Goal: Check status: Check status

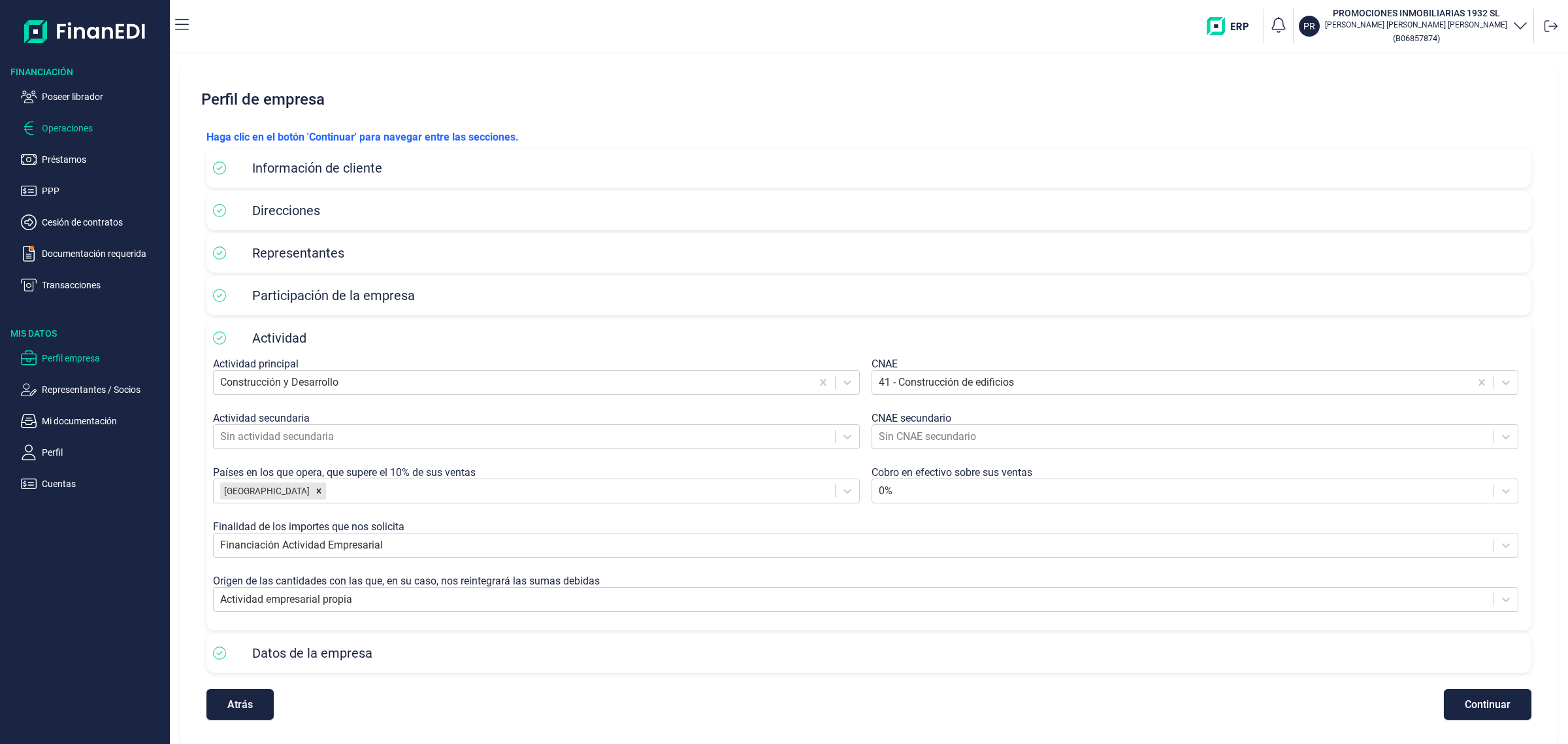
scroll to position [2, 0]
click at [41, 106] on ul "Poseer librador Operaciones Préstamos PPP Cesión de contratos Documentación req…" at bounding box center [85, 186] width 170 height 214
click at [50, 100] on p "Poseer librador" at bounding box center [103, 96] width 123 height 15
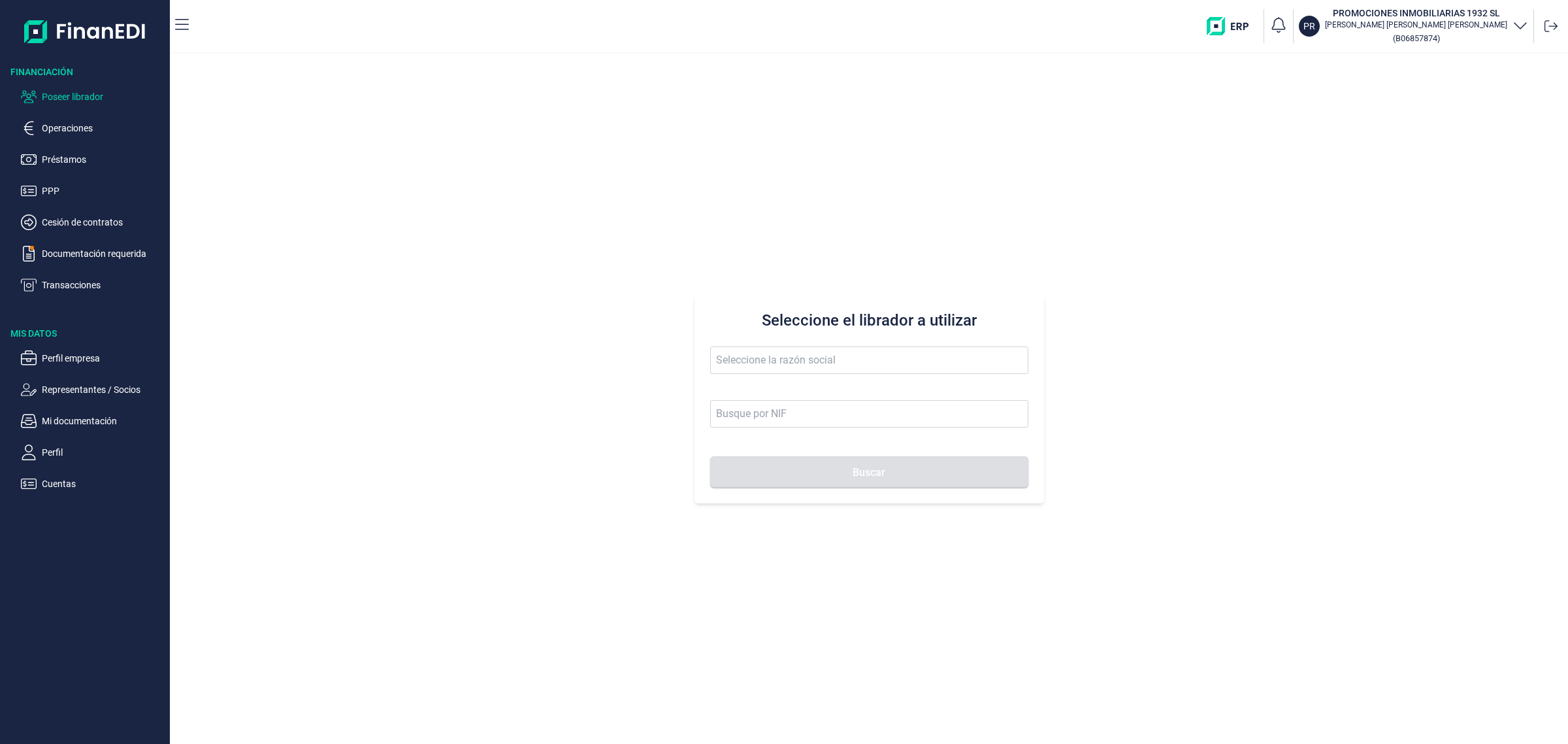
drag, startPoint x: 814, startPoint y: 380, endPoint x: 805, endPoint y: 366, distance: 16.6
click at [811, 378] on span at bounding box center [869, 367] width 318 height 41
click at [807, 365] on input "text" at bounding box center [869, 360] width 318 height 28
click at [815, 439] on li "[PERSON_NAME]" at bounding box center [868, 444] width 318 height 26
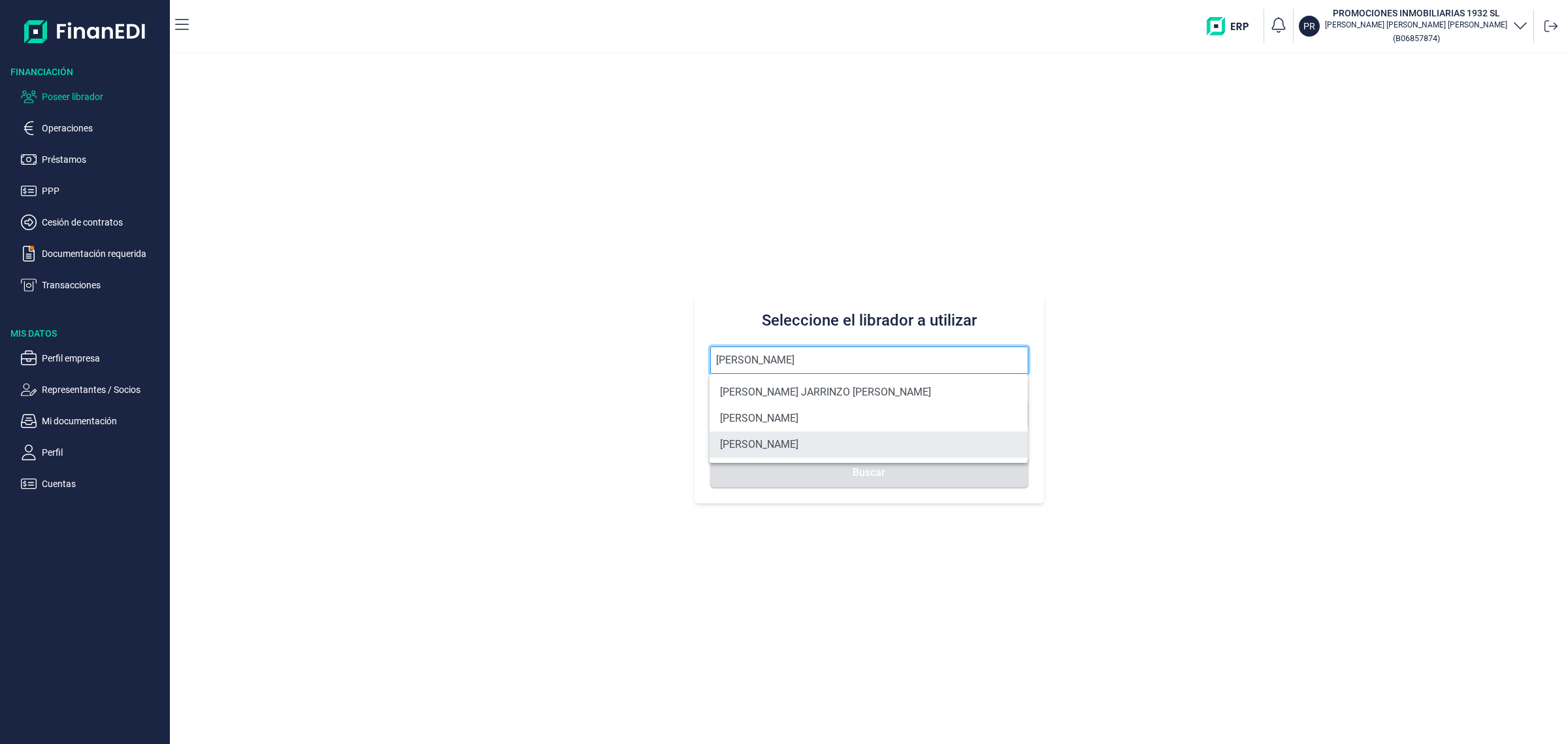
type input "[PERSON_NAME]"
type input "75931982N"
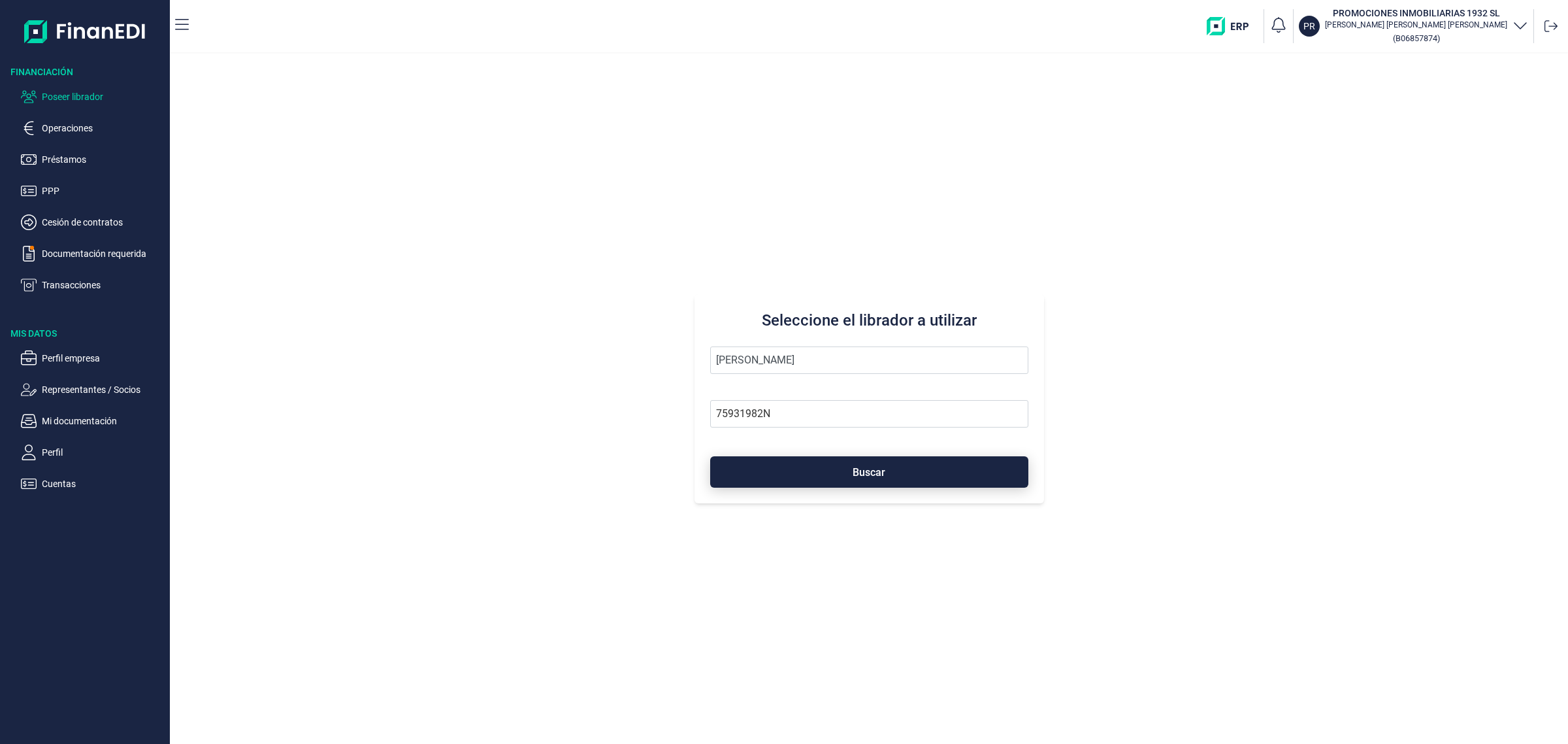
click at [874, 478] on button "Buscar" at bounding box center [869, 472] width 318 height 32
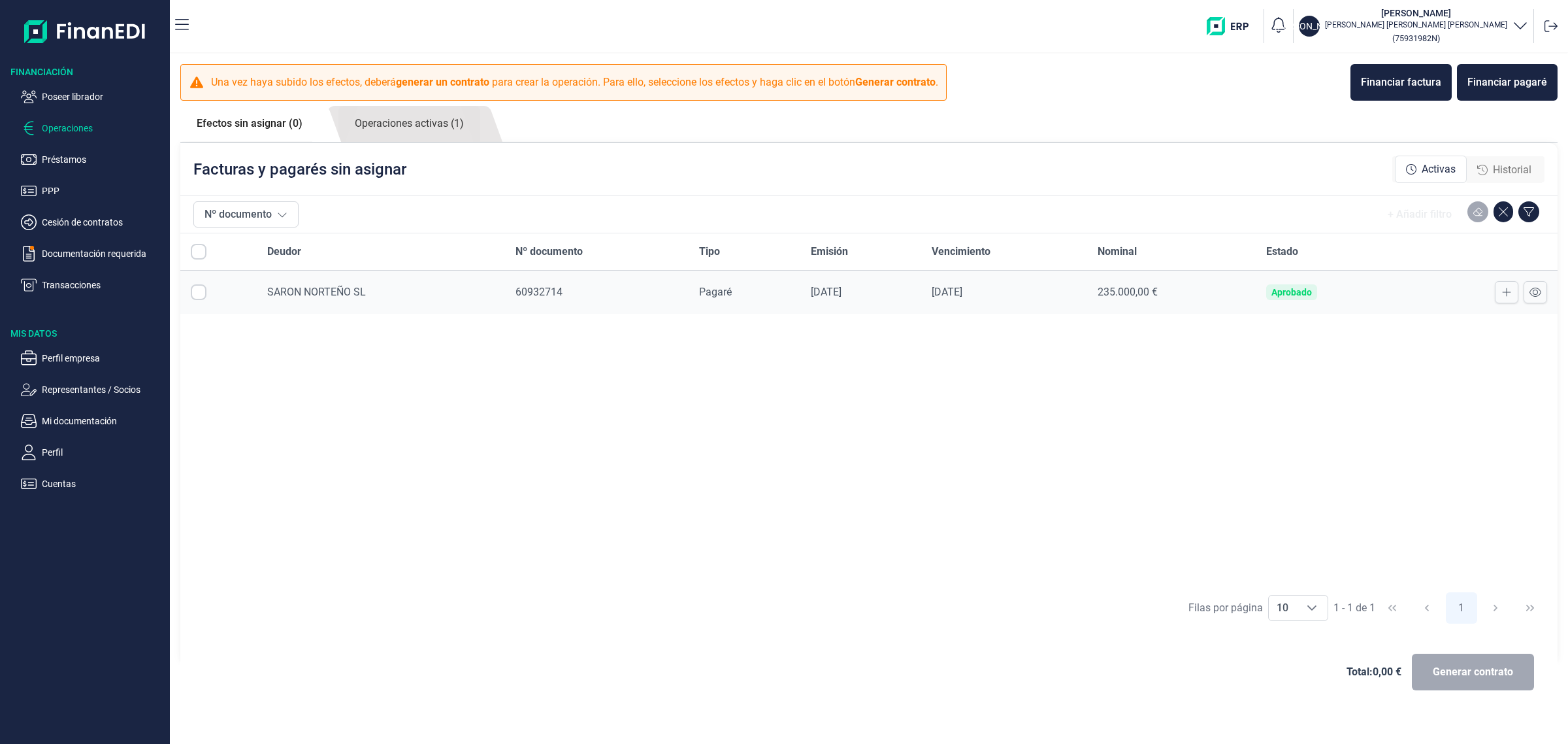
checkbox input "true"
click at [339, 295] on span "SARON NORTEÑO SL" at bounding box center [316, 292] width 99 height 12
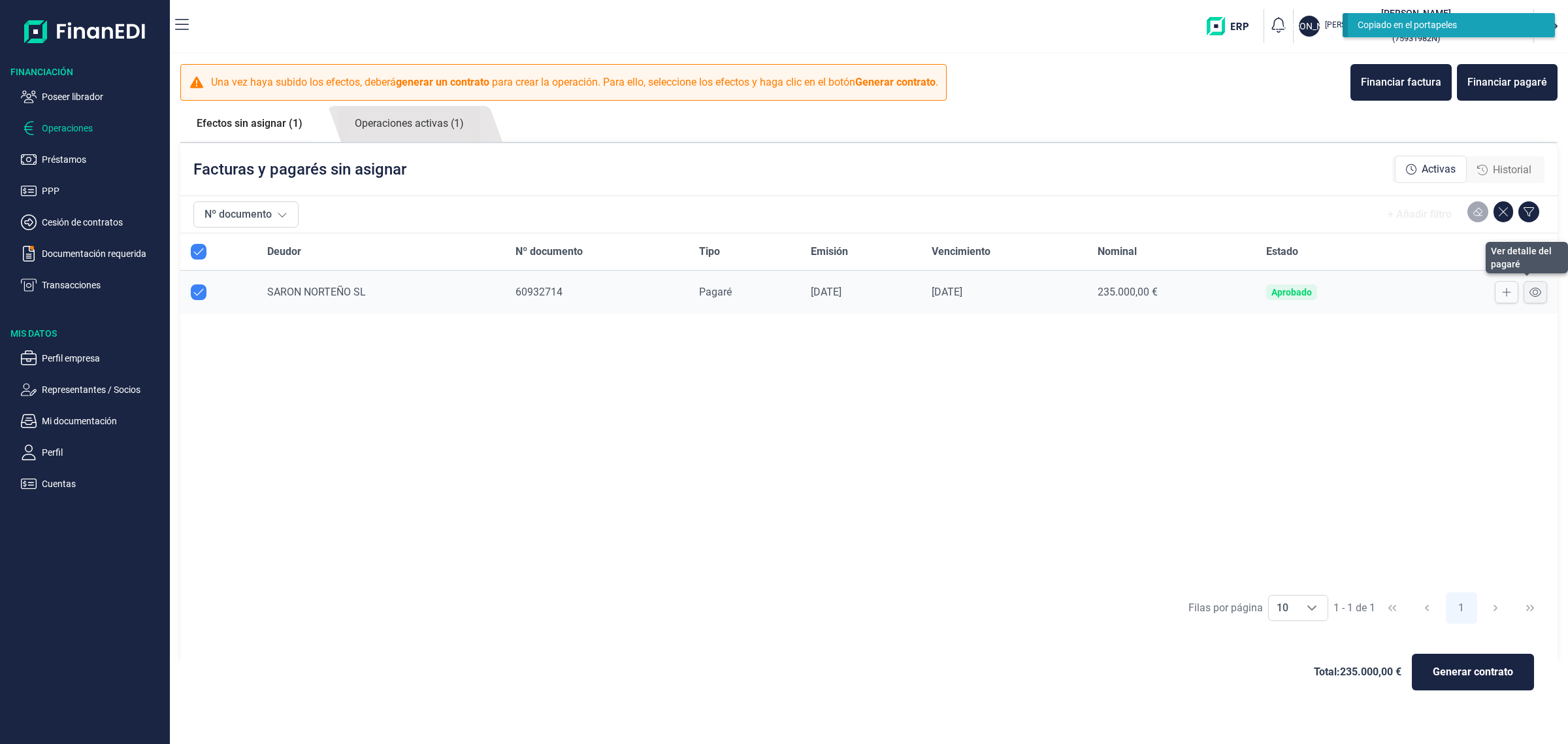
click at [1533, 290] on icon at bounding box center [1535, 293] width 12 height 11
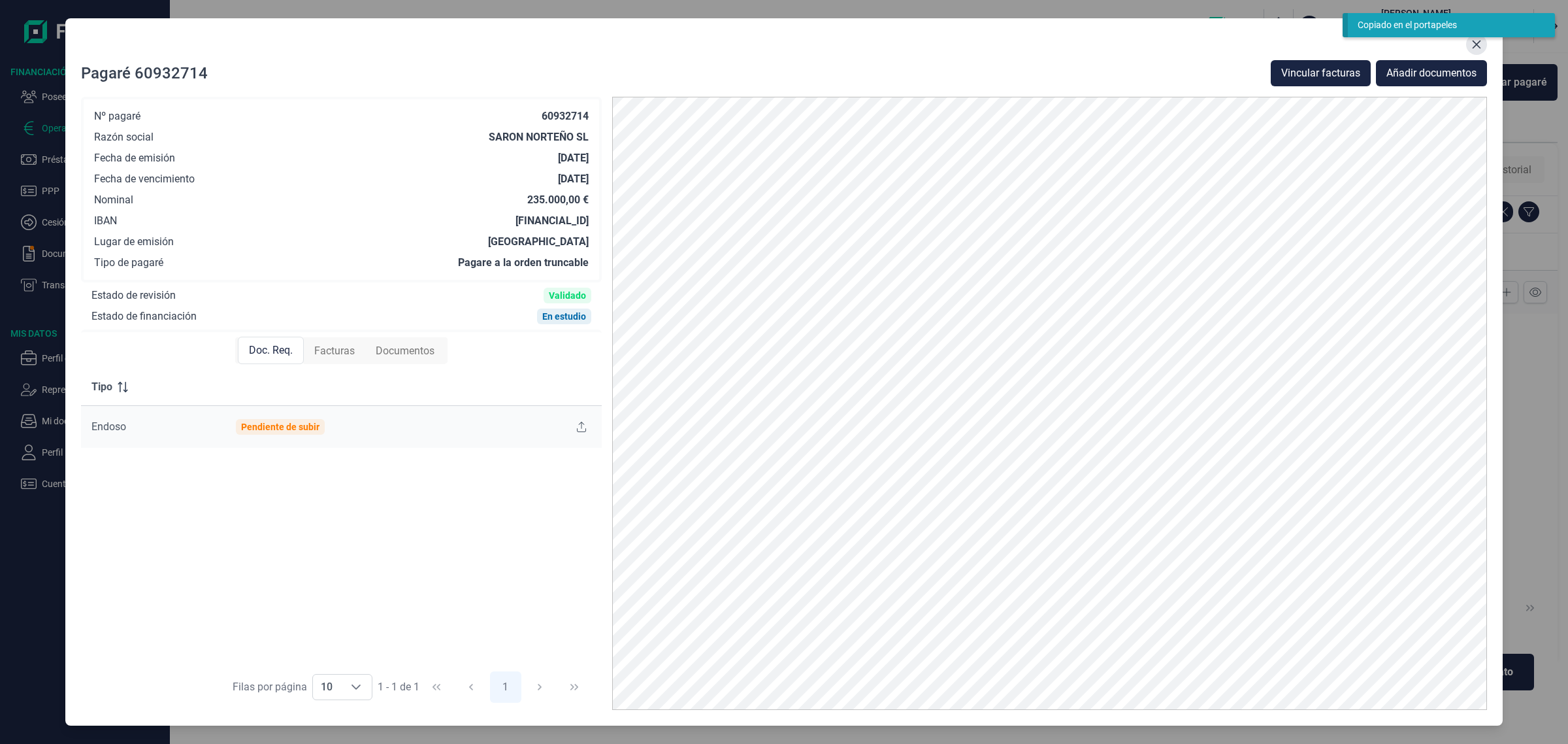
click at [1477, 47] on icon "Close" at bounding box center [1477, 45] width 11 height 11
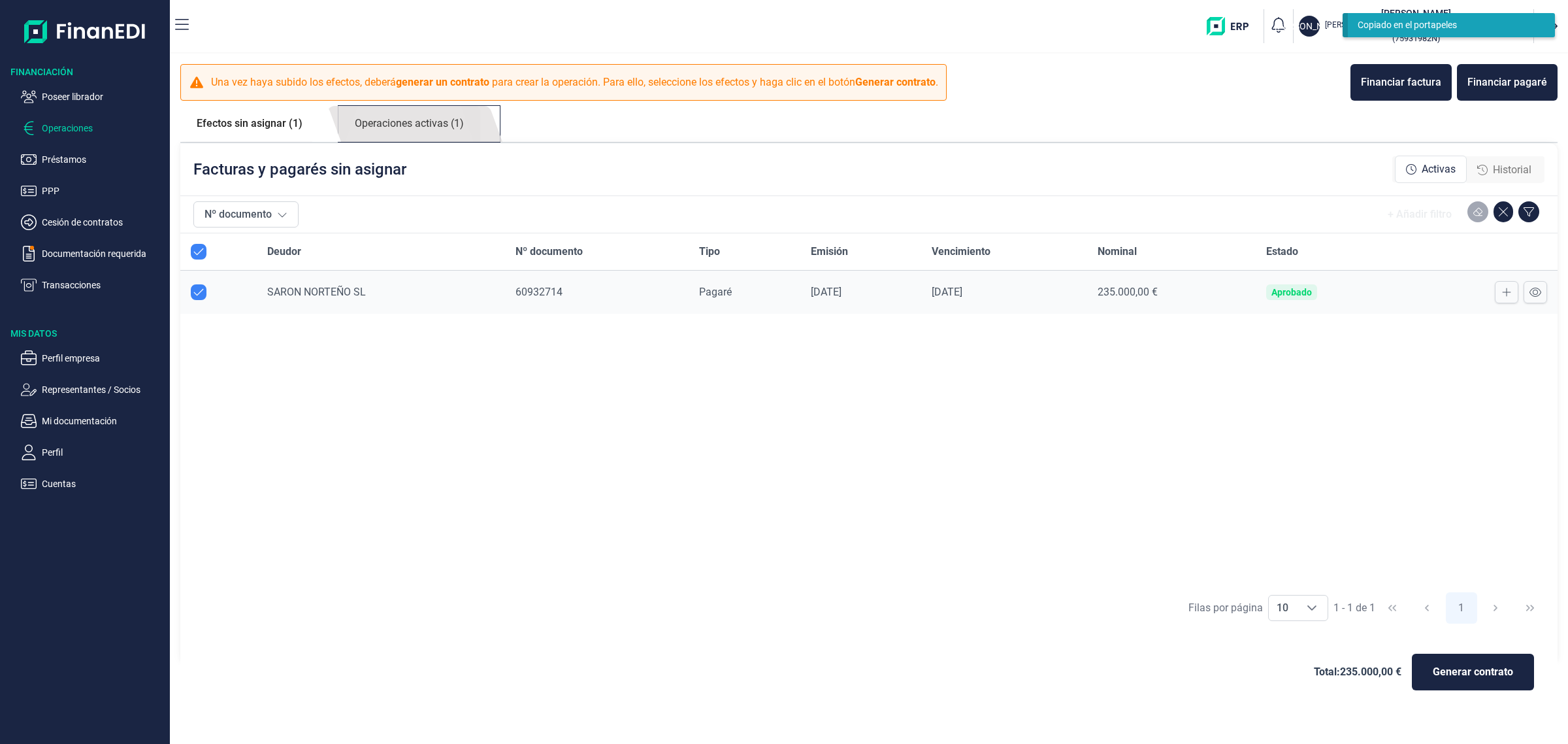
click at [465, 132] on link "Operaciones activas (1)" at bounding box center [410, 124] width 142 height 36
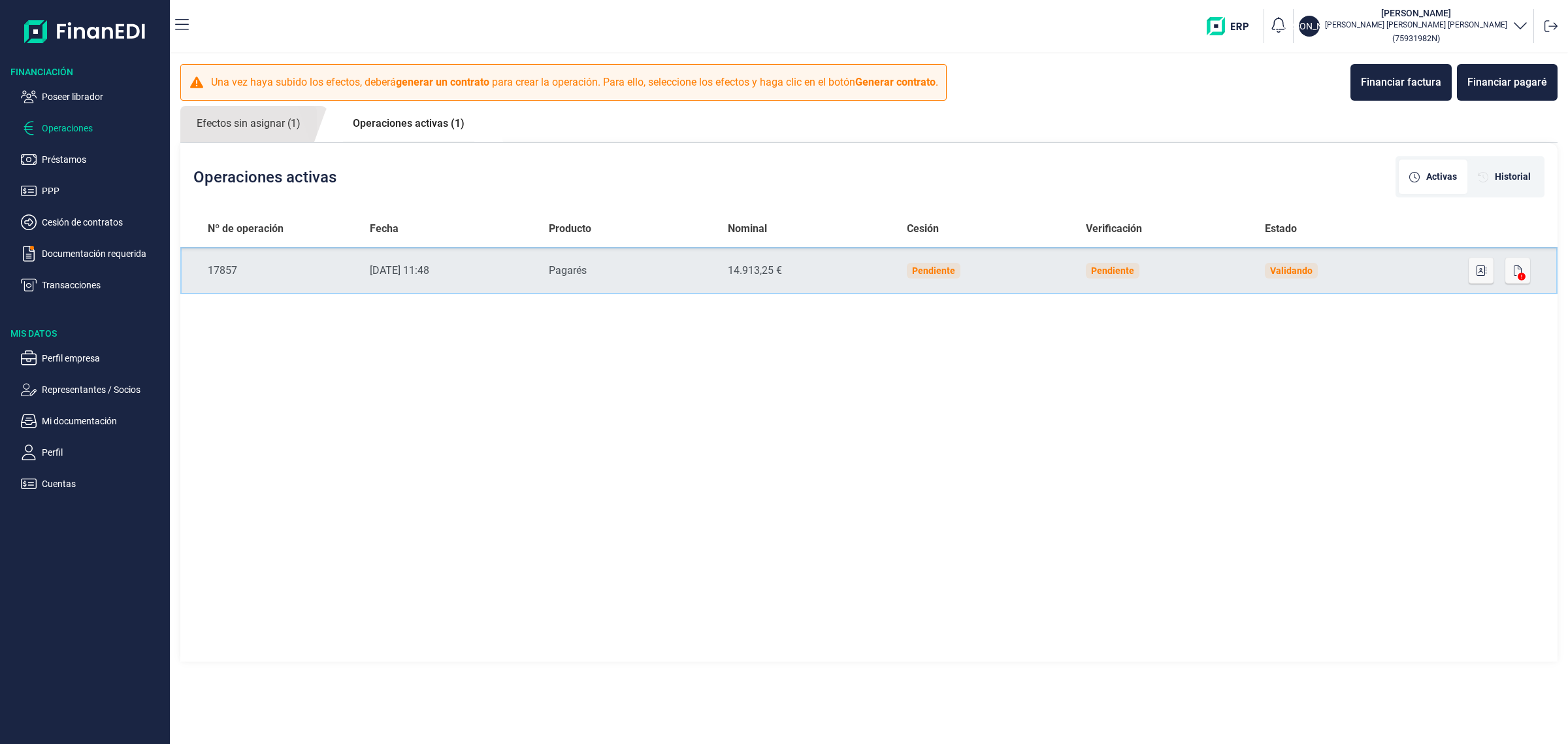
click at [757, 266] on div "14.913,25 €" at bounding box center [807, 270] width 158 height 15
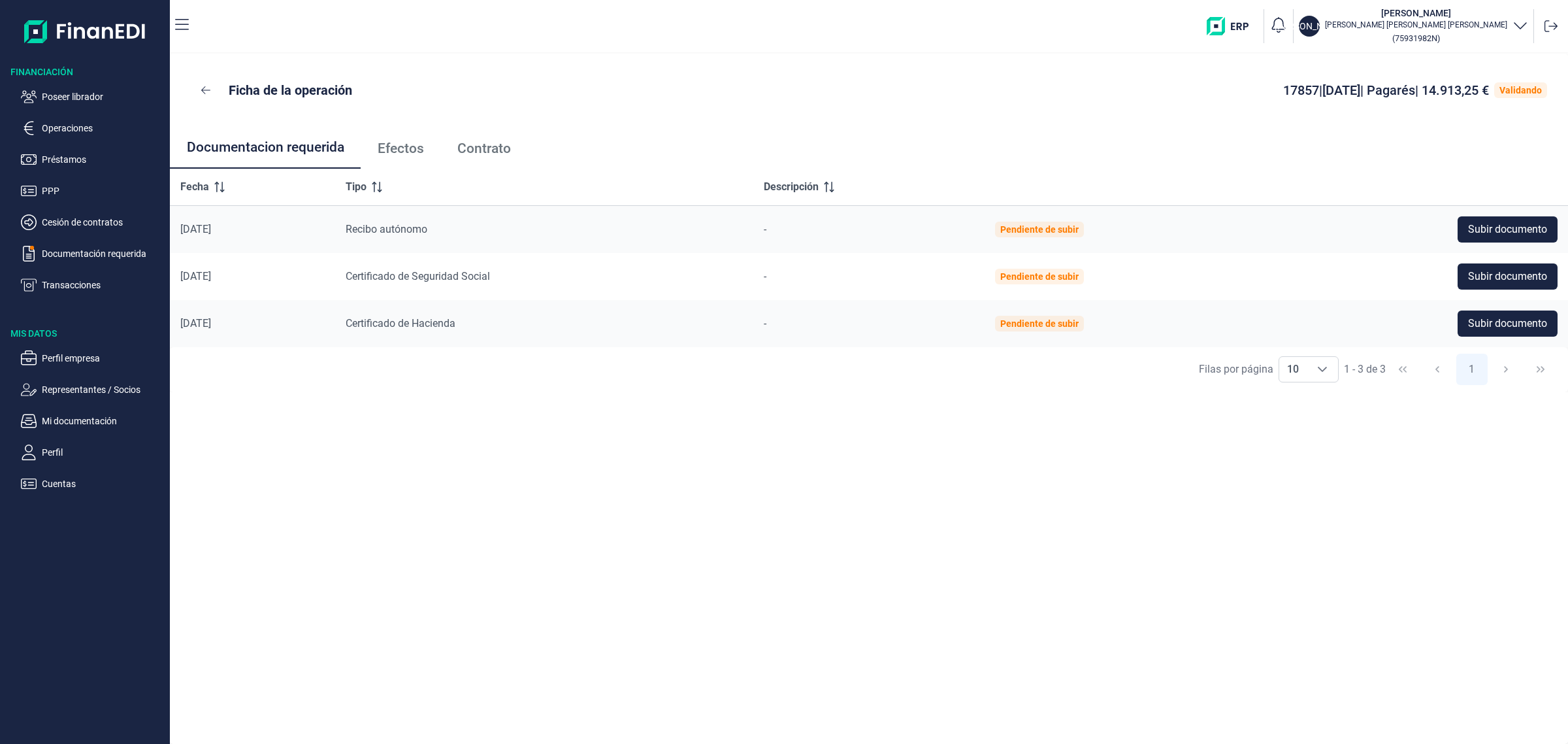
click at [406, 151] on span "Efectos" at bounding box center [401, 149] width 46 height 14
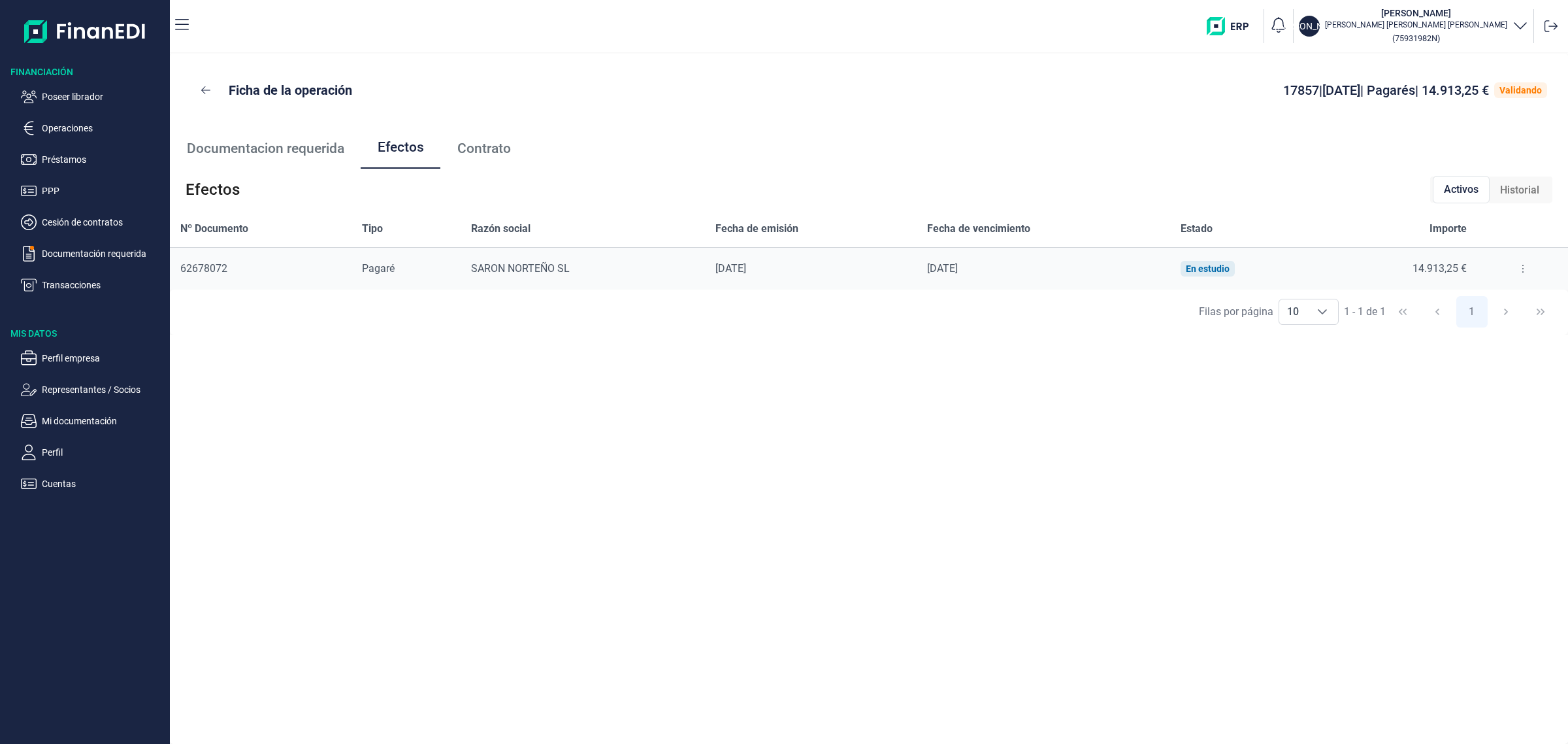
click at [1523, 273] on button at bounding box center [1523, 268] width 24 height 21
click at [1491, 304] on span "Detalles efecto" at bounding box center [1479, 301] width 59 height 13
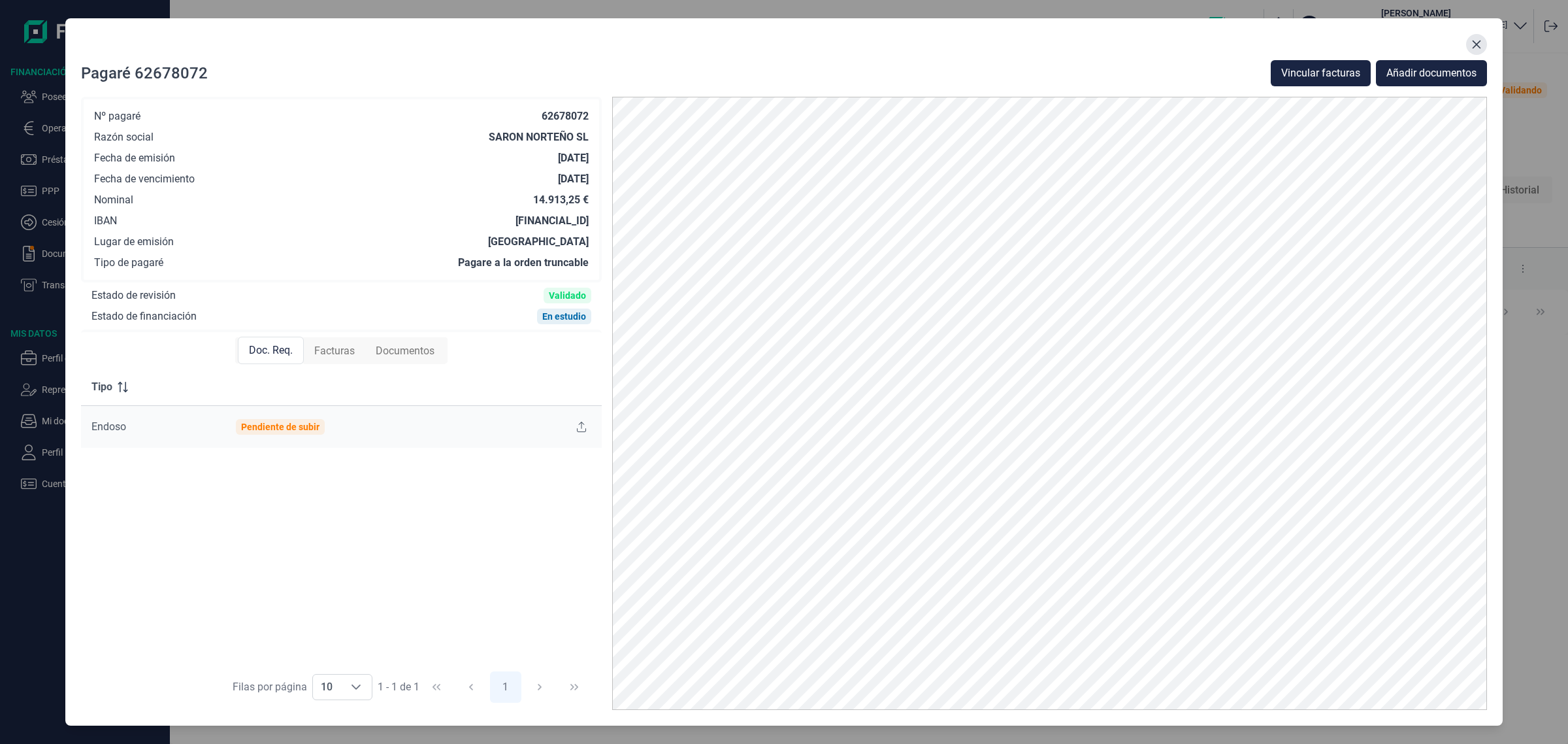
click at [1481, 50] on button "Close" at bounding box center [1476, 44] width 21 height 21
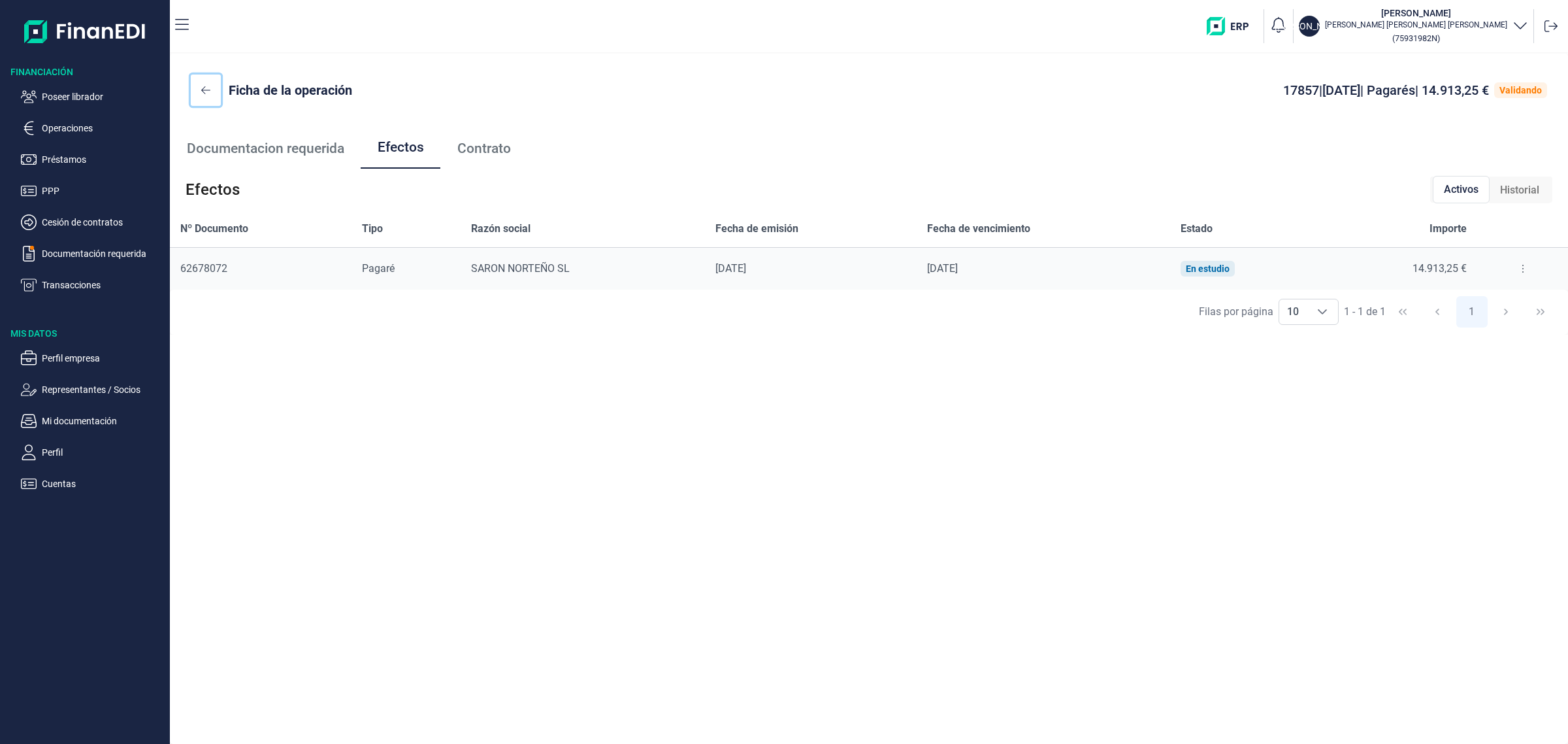
click at [200, 92] on button at bounding box center [206, 90] width 30 height 32
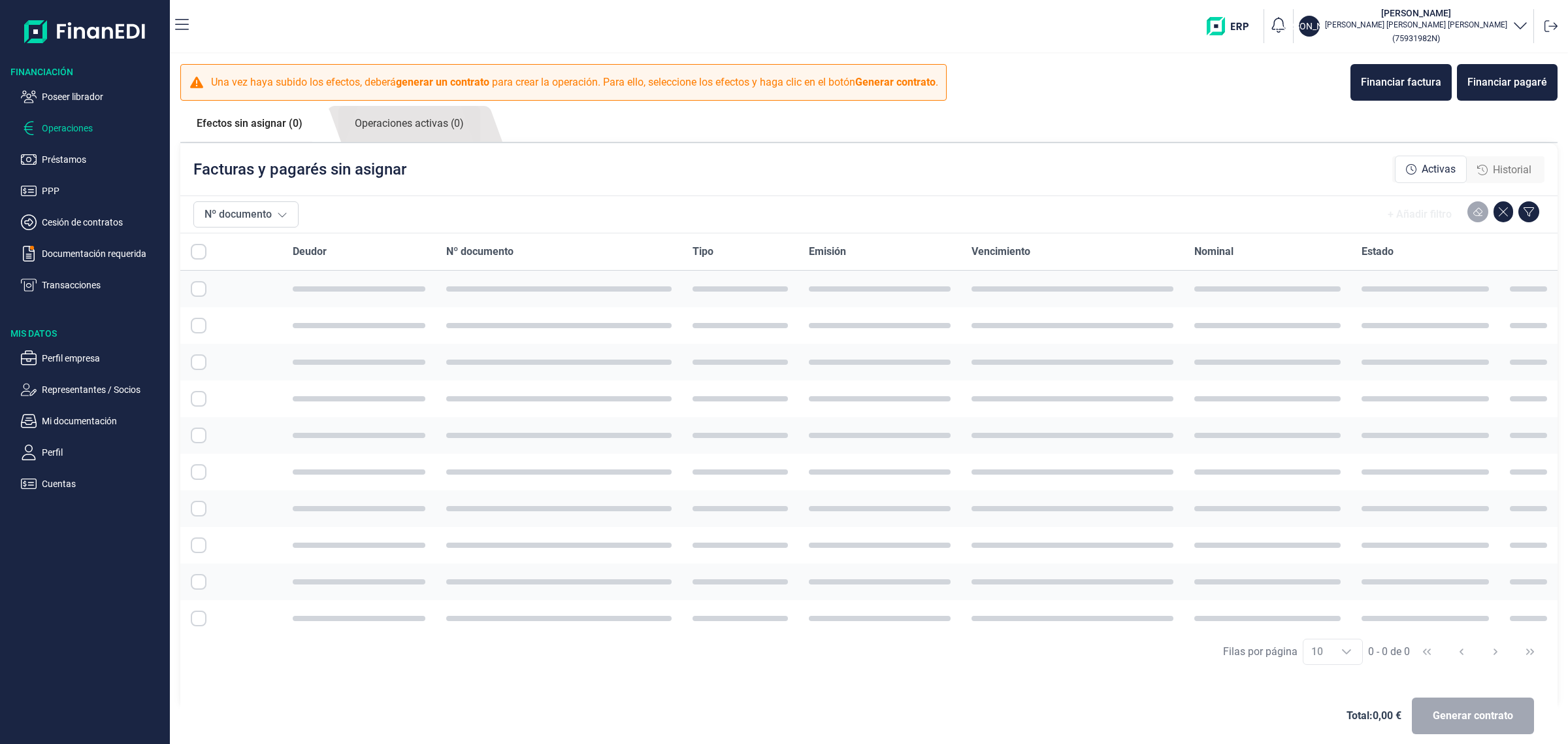
checkbox input "true"
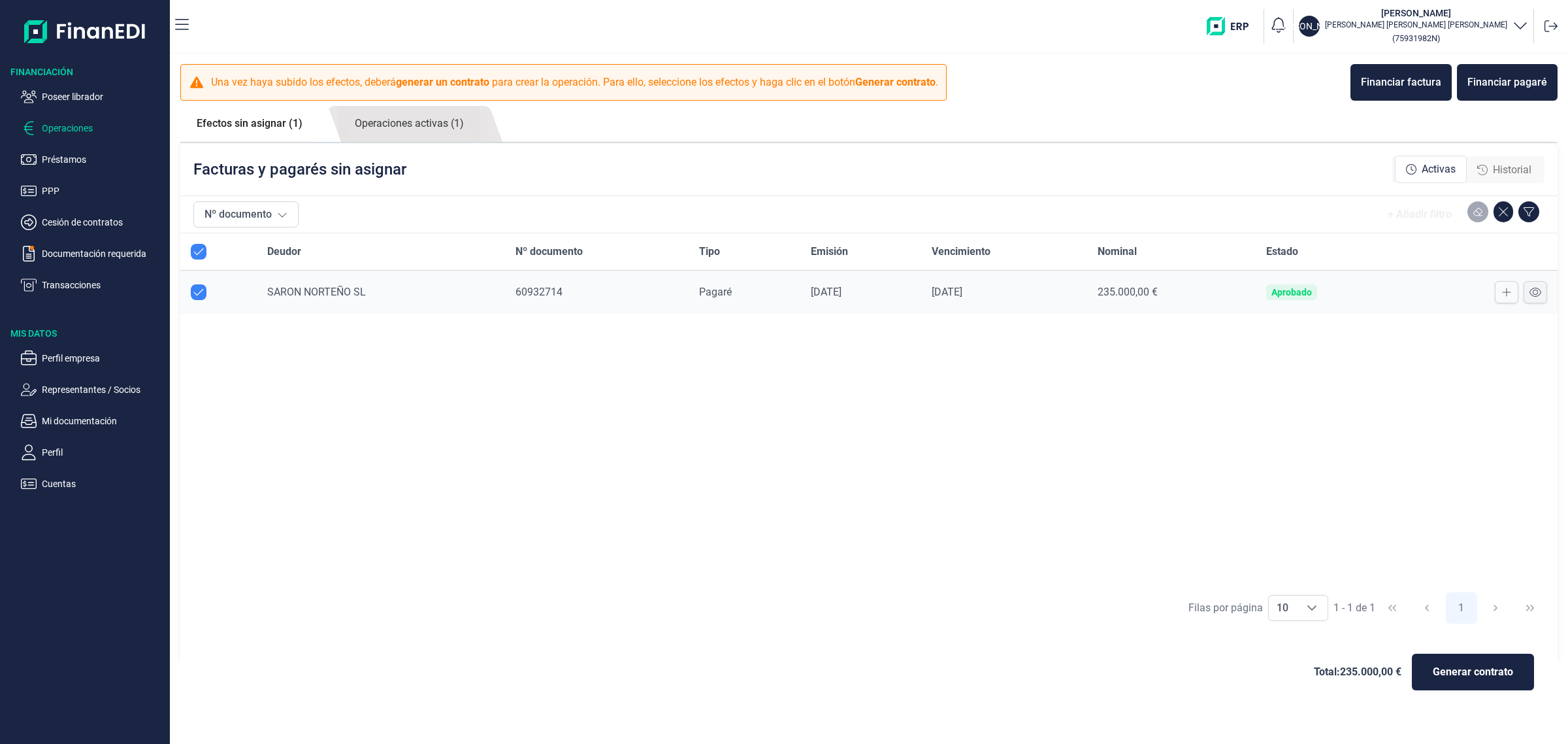
click at [1536, 292] on icon at bounding box center [1535, 293] width 12 height 11
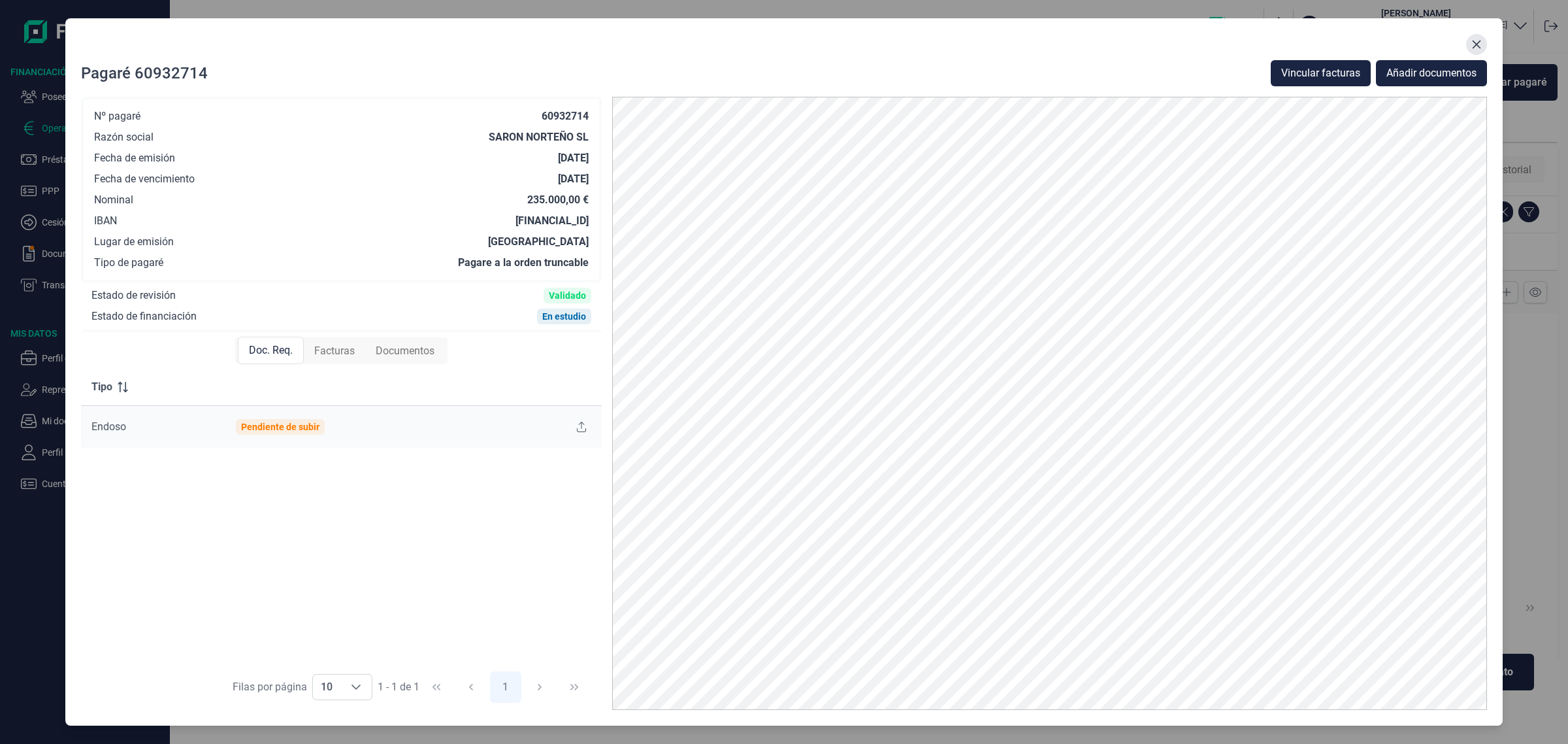
click at [1481, 45] on icon "Close" at bounding box center [1477, 45] width 11 height 11
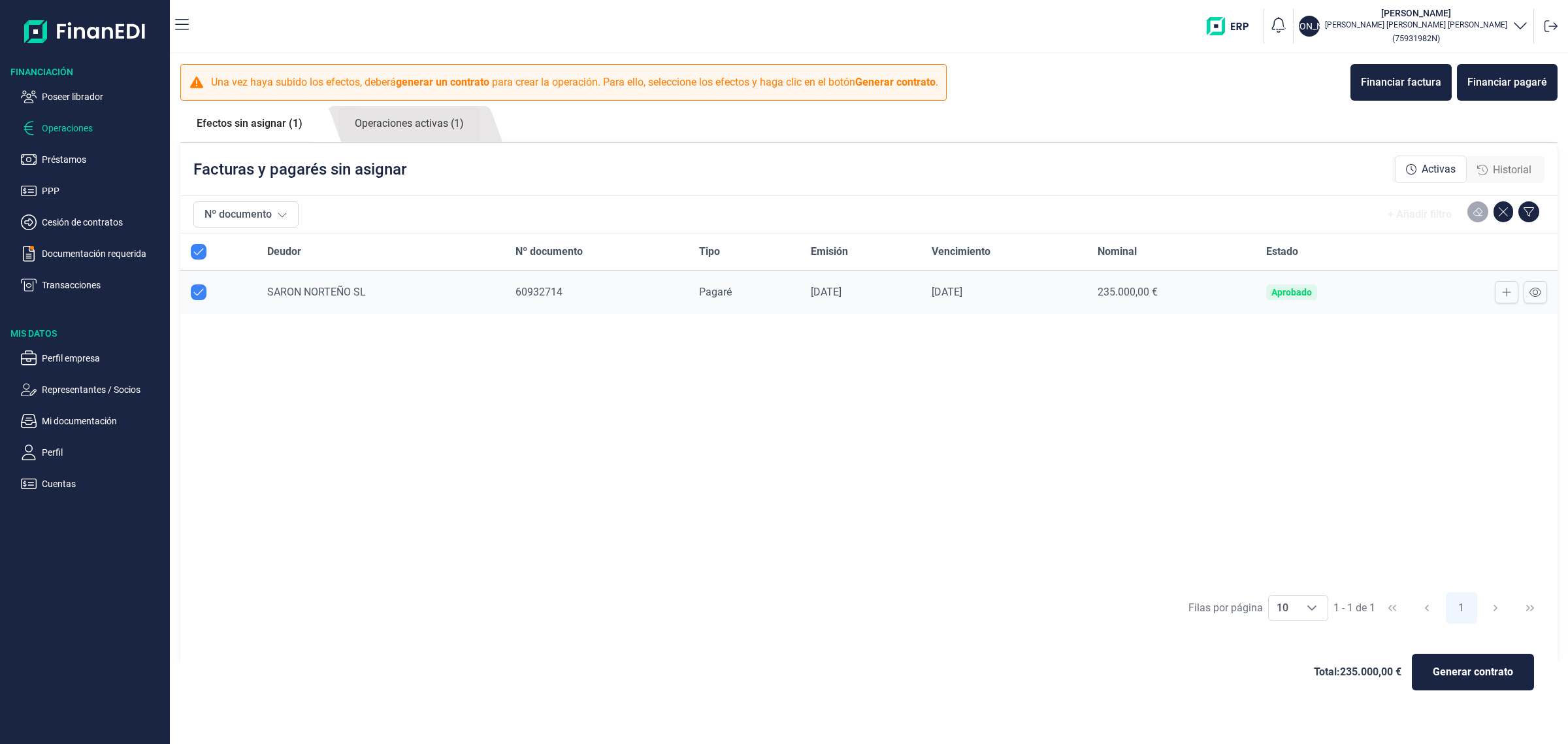
click at [1198, 491] on div "Deudor Nº documento Tipo Emisión Vencimiento Nominal Estado SARON NORTEÑO SL 60…" at bounding box center [868, 409] width 1377 height 352
